Goal: Task Accomplishment & Management: Manage account settings

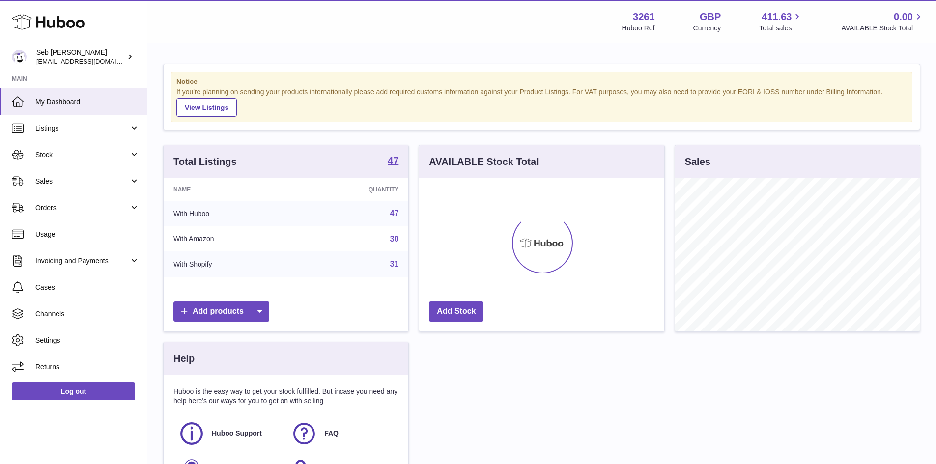
scroll to position [153, 245]
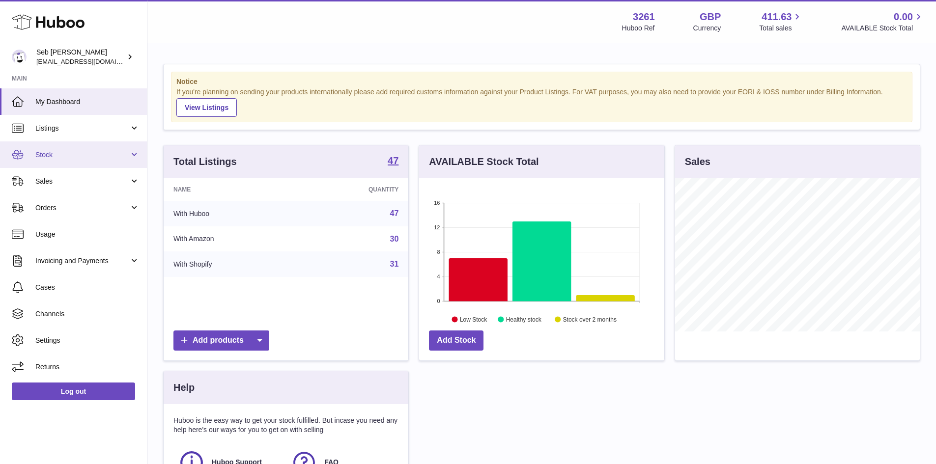
click at [135, 156] on link "Stock" at bounding box center [73, 155] width 147 height 27
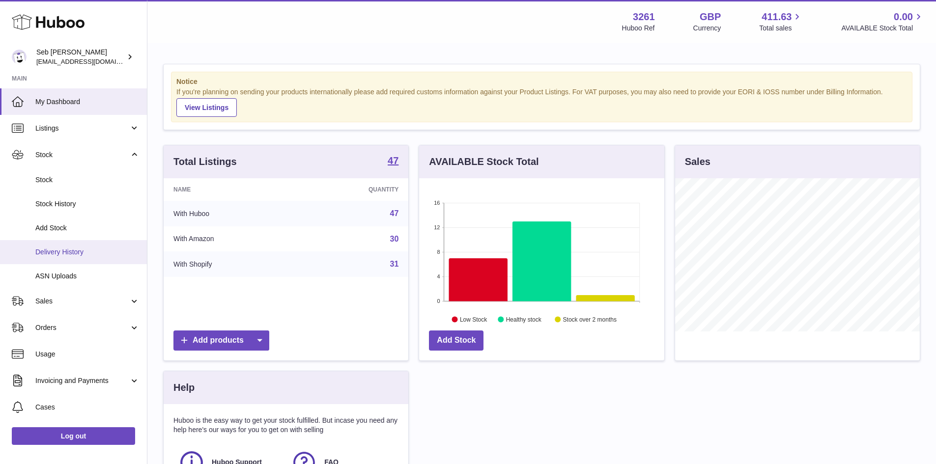
click at [78, 252] on span "Delivery History" at bounding box center [87, 252] width 104 height 9
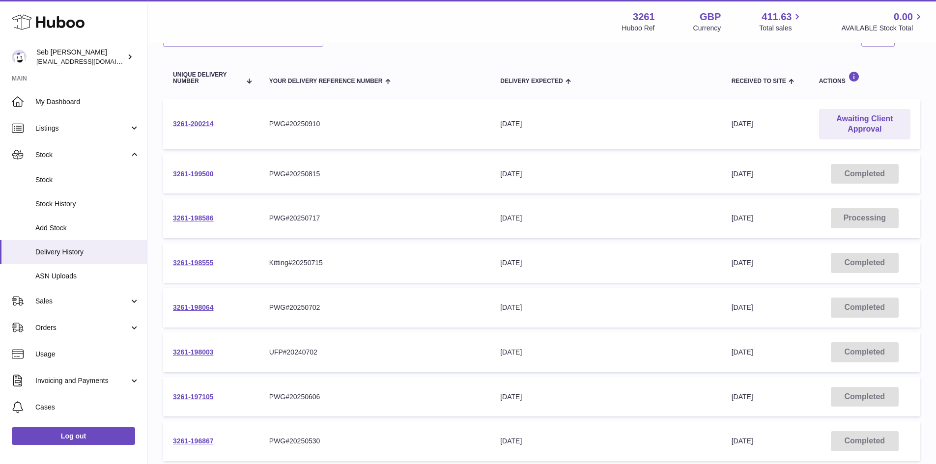
scroll to position [98, 0]
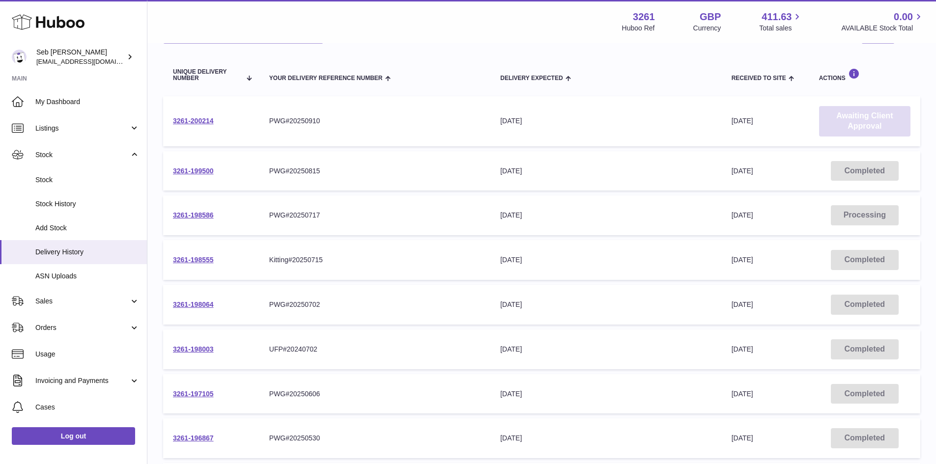
click at [858, 125] on link "Awaiting Client Approval" at bounding box center [864, 121] width 91 height 30
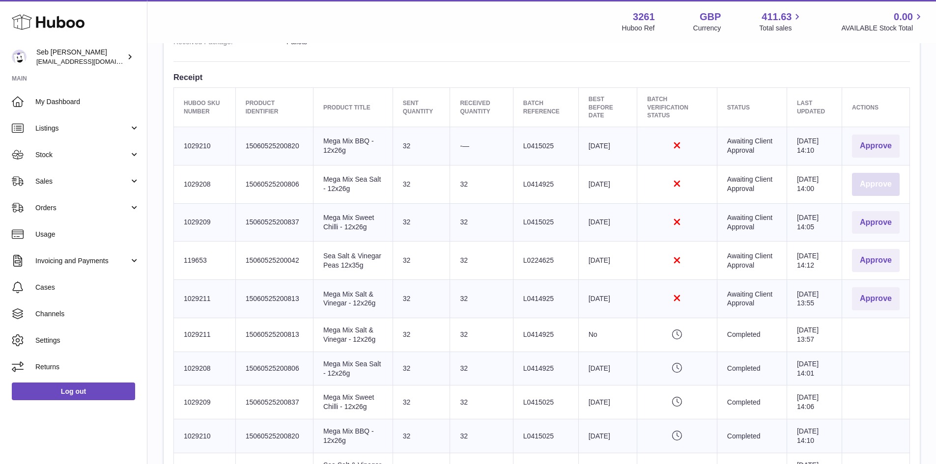
scroll to position [344, 0]
click at [877, 144] on button "Approve" at bounding box center [876, 145] width 48 height 23
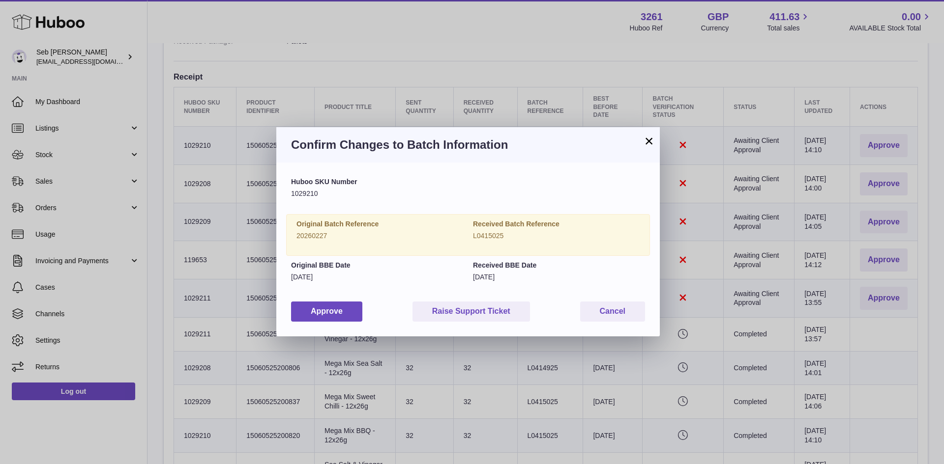
click at [650, 140] on button "×" at bounding box center [649, 141] width 12 height 12
